Goal: Information Seeking & Learning: Understand process/instructions

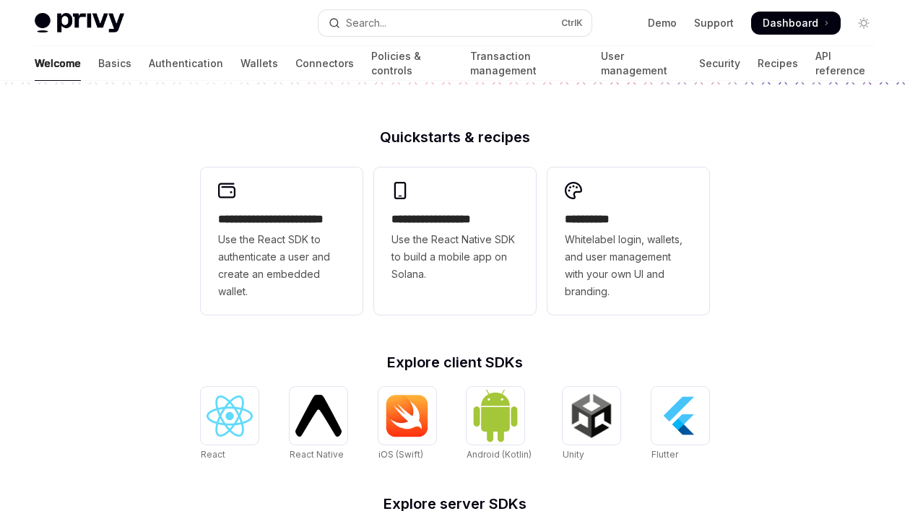
scroll to position [365, 0]
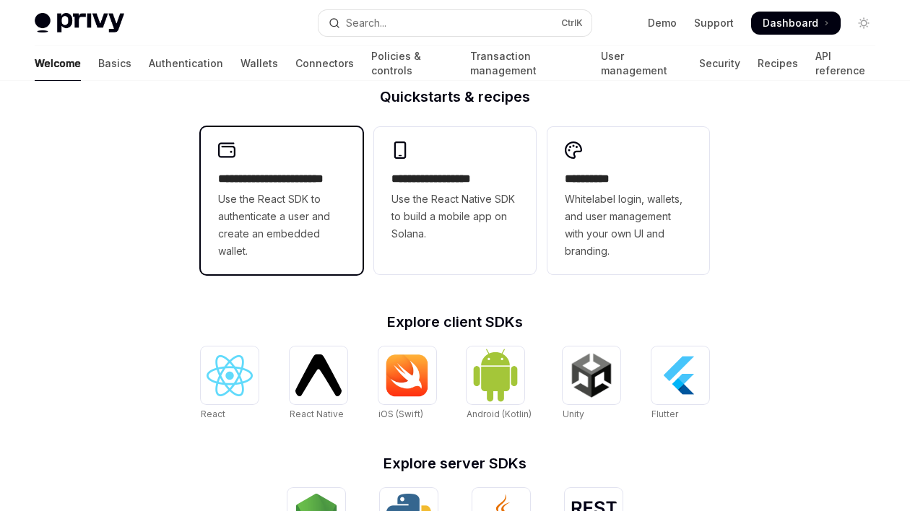
click at [280, 168] on div "**********" at bounding box center [282, 200] width 162 height 147
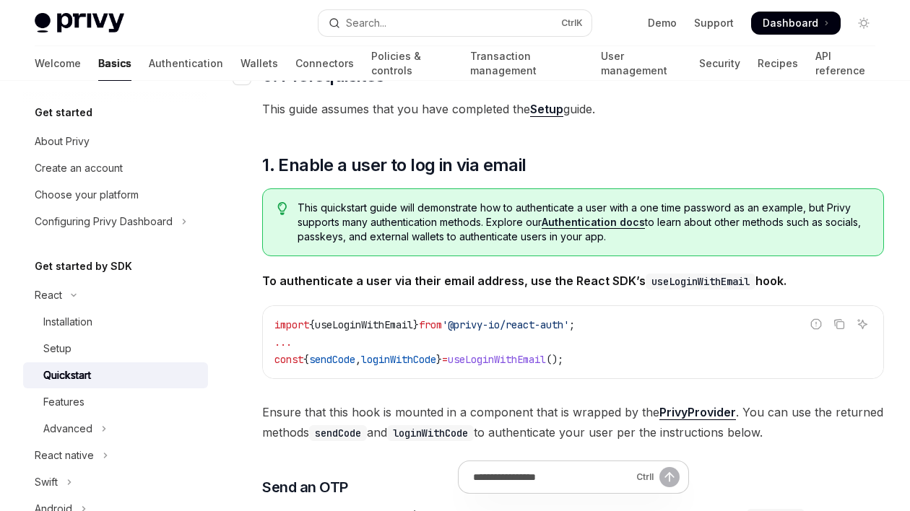
scroll to position [147, 0]
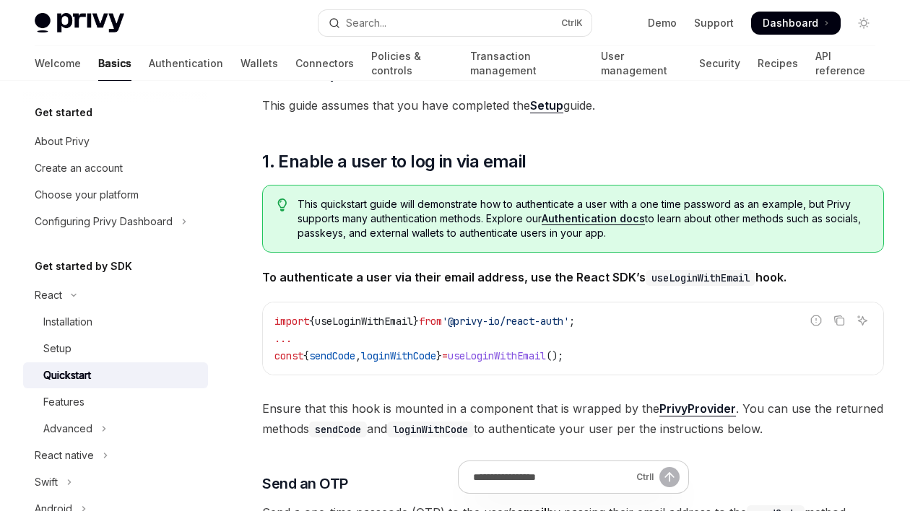
click at [552, 105] on link "Setup" at bounding box center [546, 105] width 33 height 15
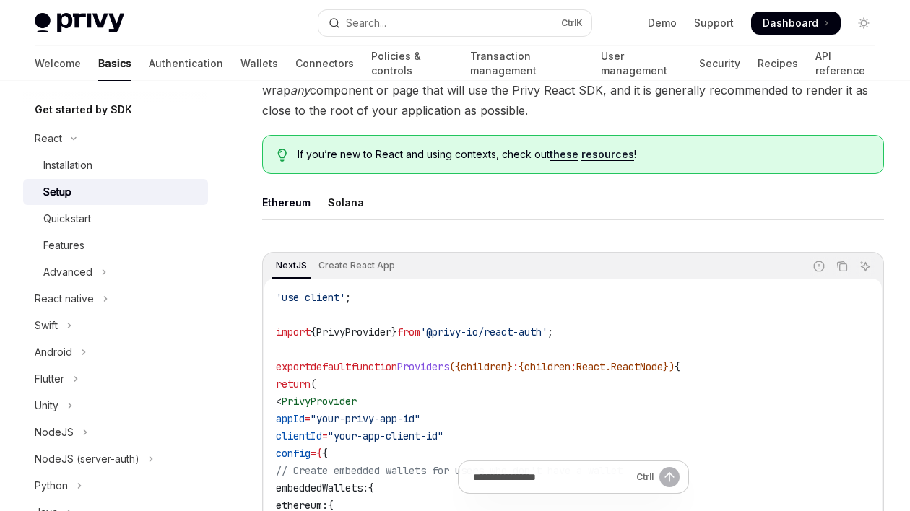
scroll to position [321, 0]
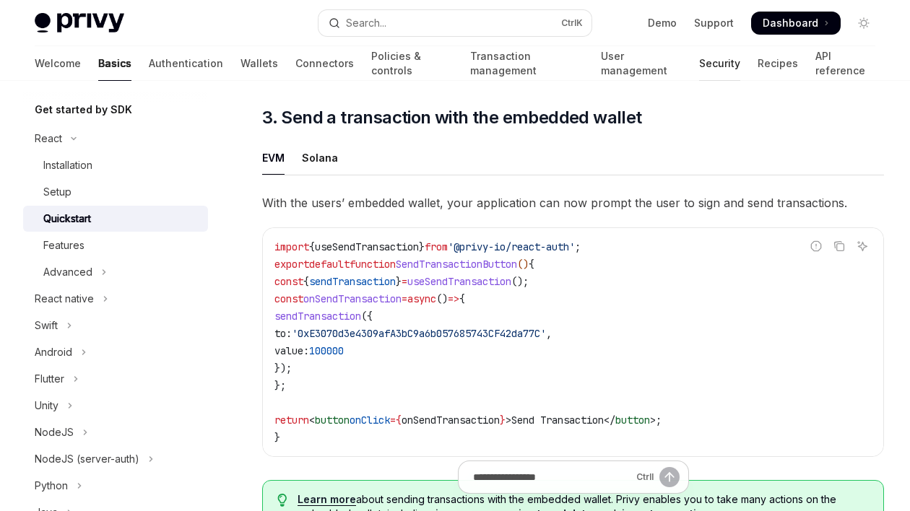
scroll to position [1155, 0]
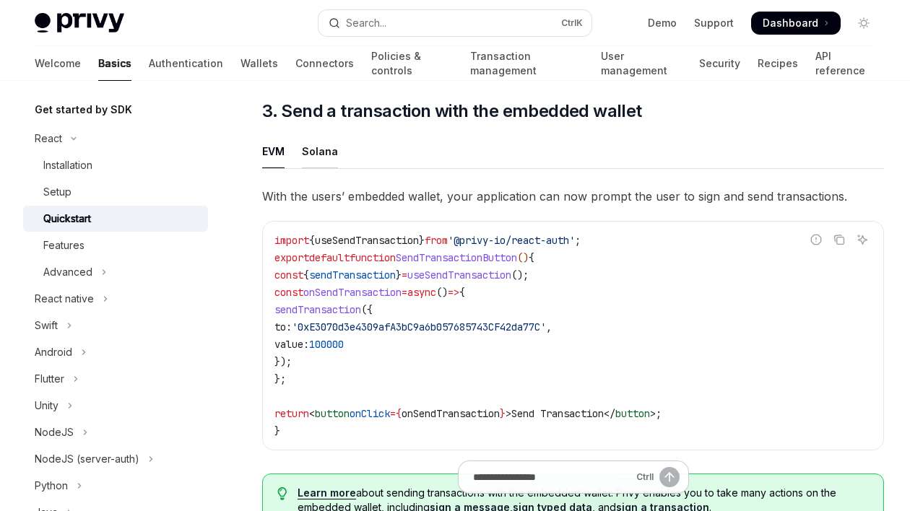
click at [311, 153] on div "Solana" at bounding box center [320, 151] width 36 height 34
type textarea "*"
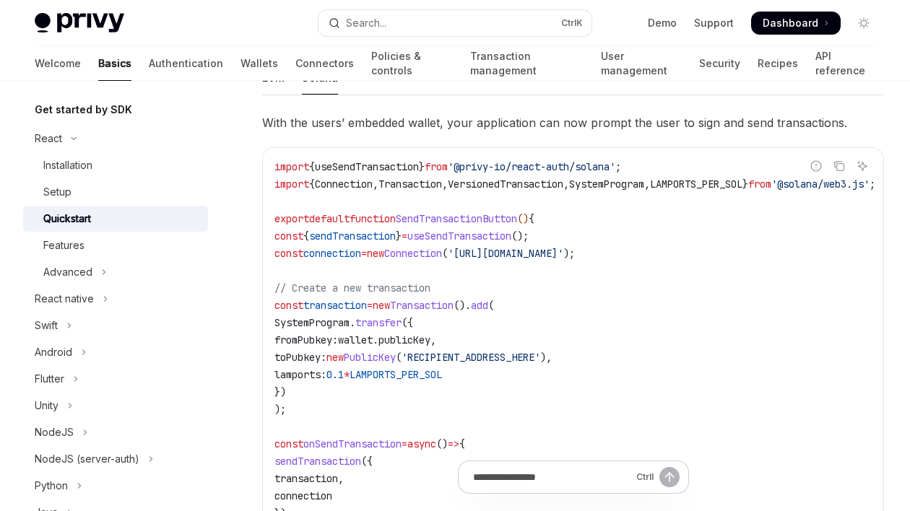
scroll to position [1234, 0]
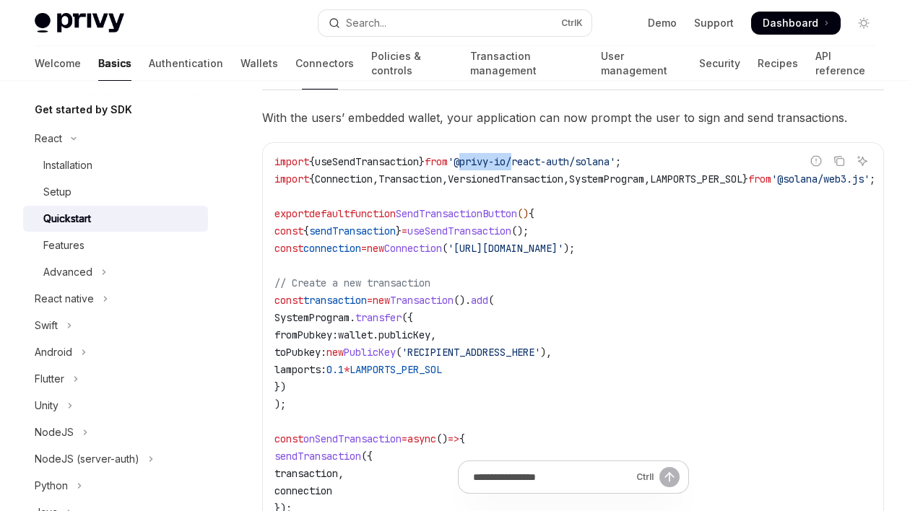
drag, startPoint x: 480, startPoint y: 159, endPoint x: 533, endPoint y: 160, distance: 53.4
click at [533, 160] on span "'@privy-io/react-auth/solana'" at bounding box center [532, 161] width 168 height 13
copy span "@privy-io"
